Goal: Information Seeking & Learning: Learn about a topic

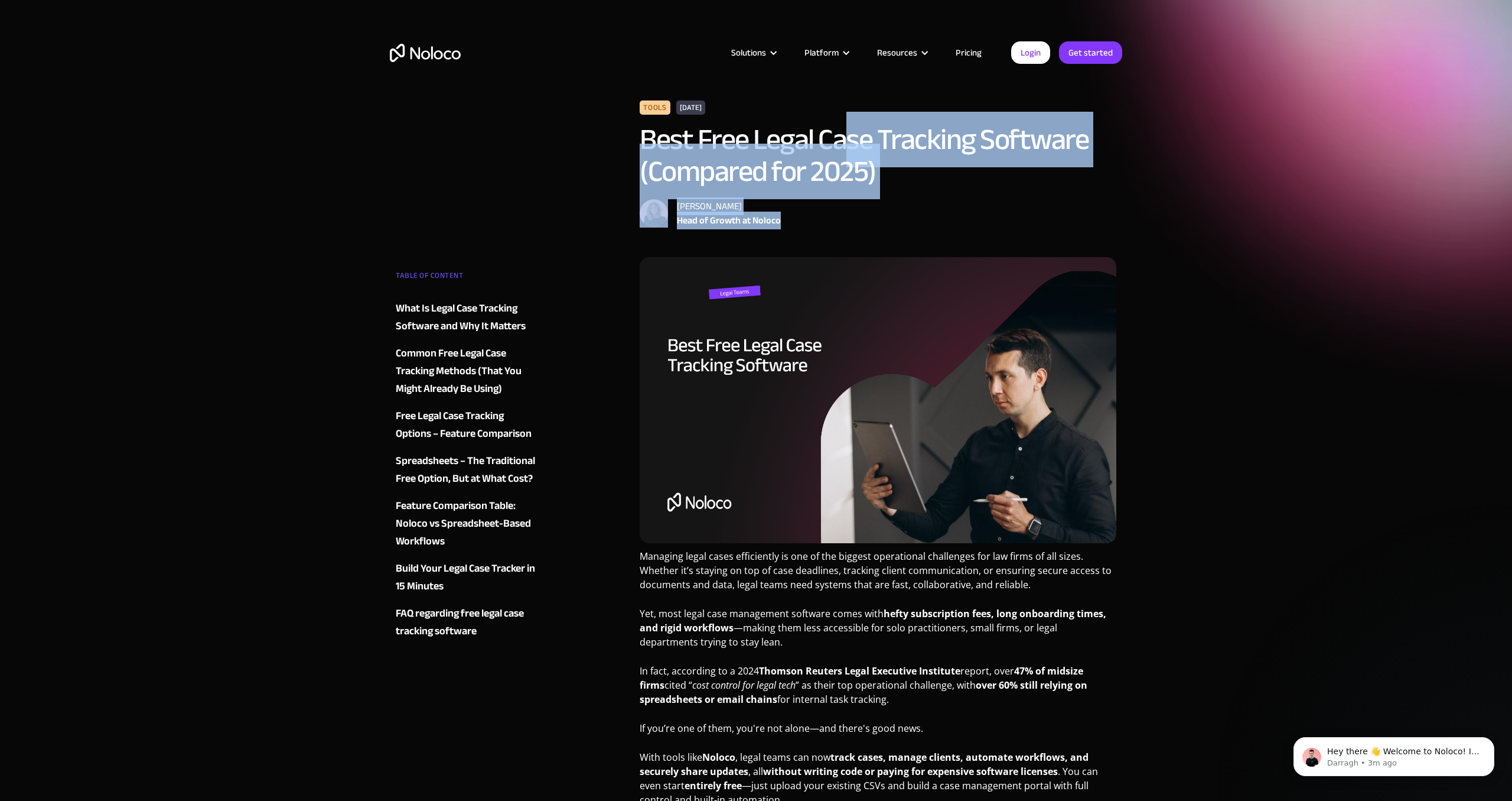
drag, startPoint x: 843, startPoint y: 119, endPoint x: 873, endPoint y: 217, distance: 102.5
click at [873, 217] on div "Tools [DATE] Best Free Legal Case Tracking Software (Compared for 2025) [PERSON…" at bounding box center [877, 164] width 477 height 127
click at [966, 53] on link "Pricing" at bounding box center [969, 52] width 56 height 15
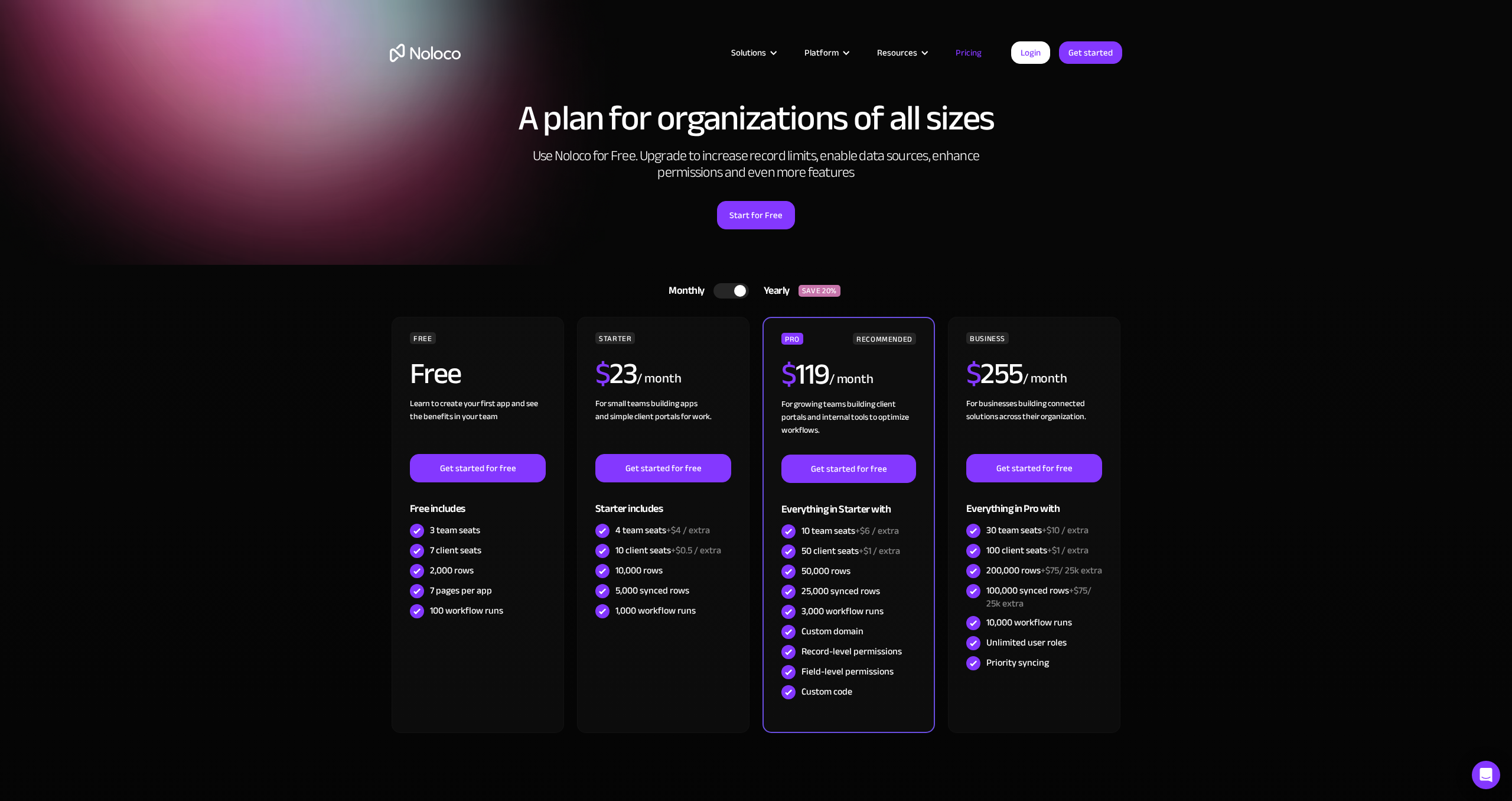
click at [432, 49] on img "home" at bounding box center [426, 53] width 71 height 19
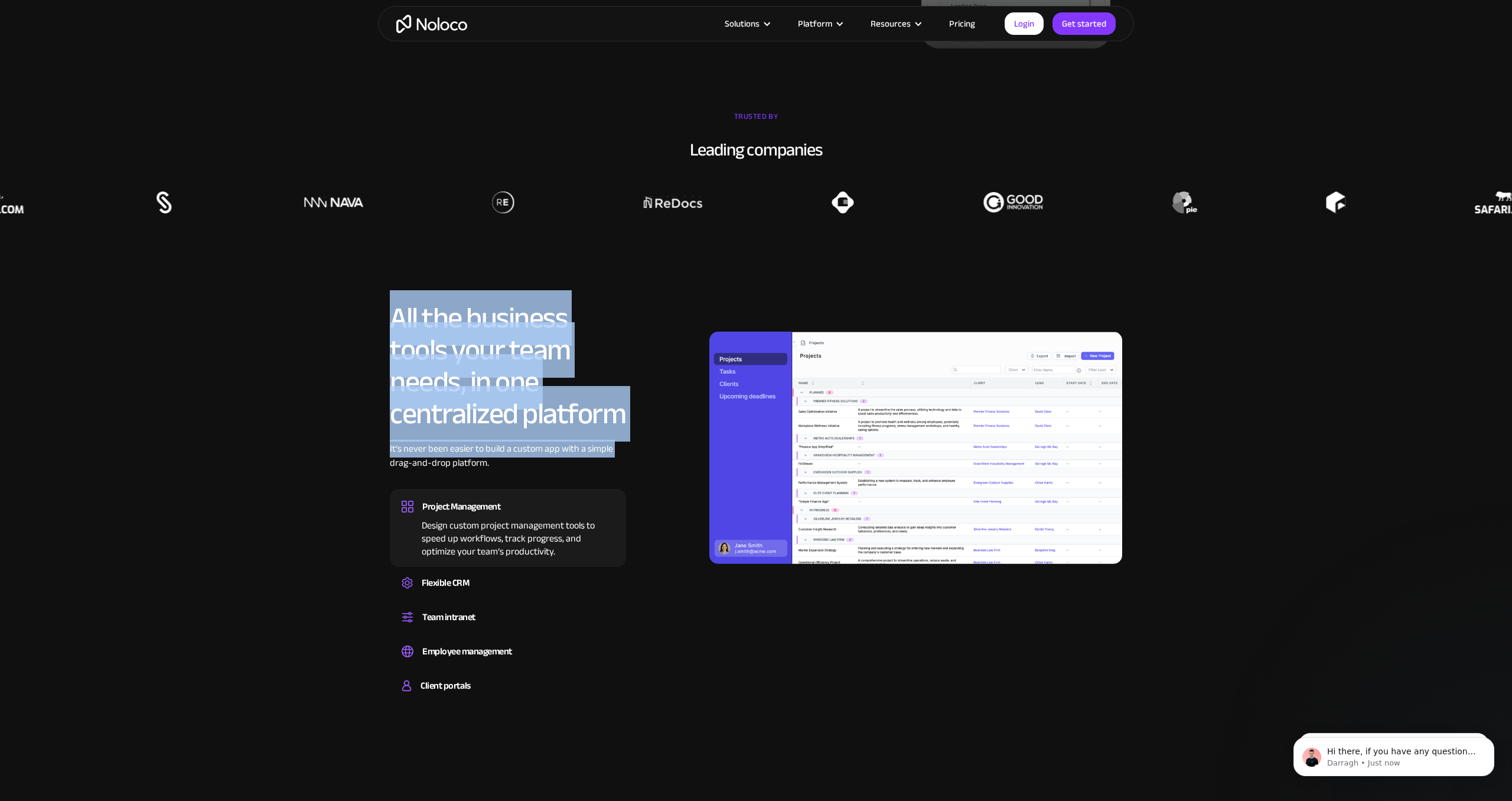
drag, startPoint x: 594, startPoint y: 287, endPoint x: 626, endPoint y: 448, distance: 164.1
click at [626, 448] on section "All the business tools your team needs, in one centralized platform It’s never …" at bounding box center [756, 488] width 1512 height 492
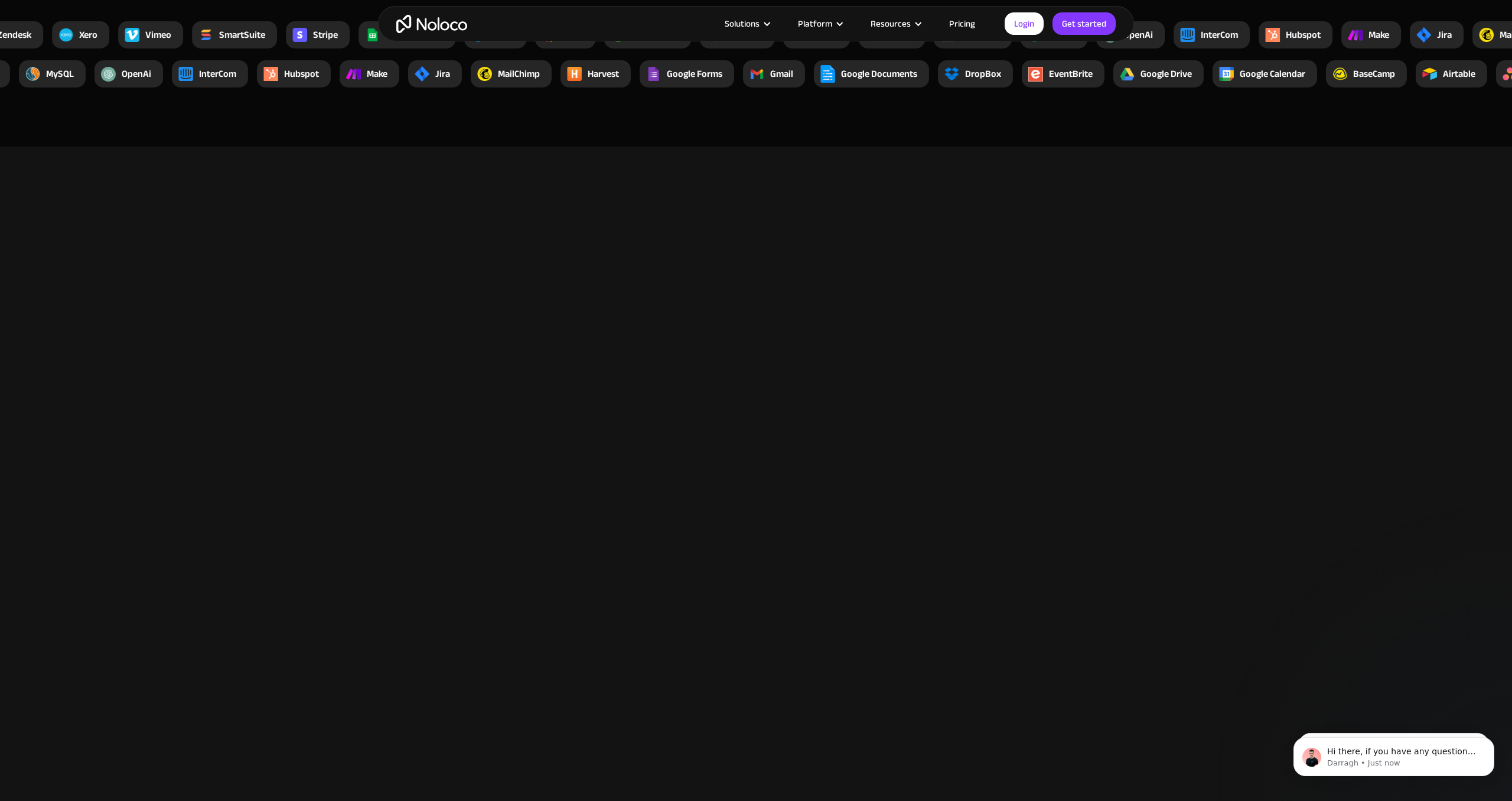
scroll to position [2537, 0]
